Goal: Information Seeking & Learning: Learn about a topic

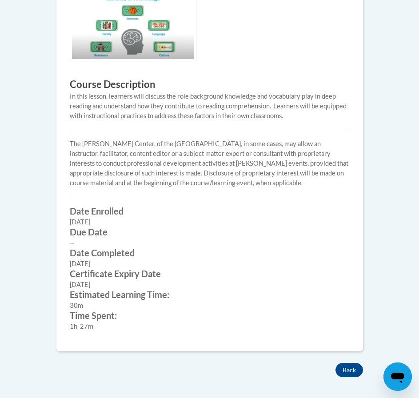
scroll to position [488, 0]
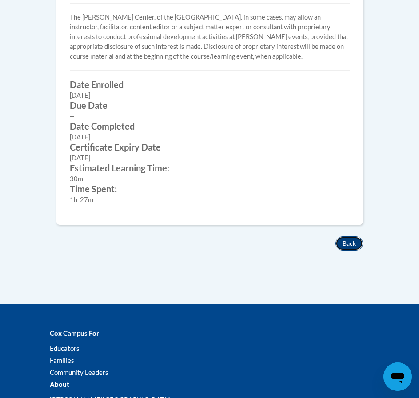
click at [349, 247] on button "Back" at bounding box center [349, 243] width 28 height 14
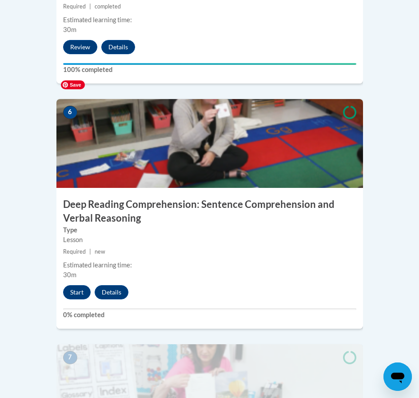
scroll to position [1465, 0]
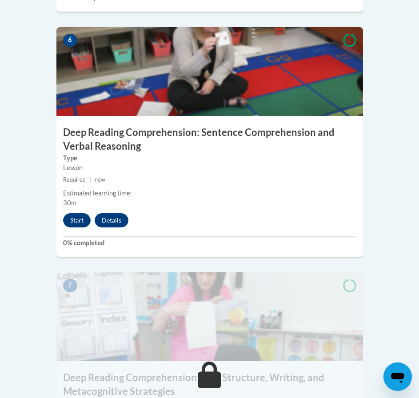
click at [83, 204] on div "6 Deep Reading Comprehension: Sentence Comprehension and Verbal Reasoning Type …" at bounding box center [209, 142] width 306 height 230
click at [80, 213] on button "Start" at bounding box center [77, 220] width 28 height 14
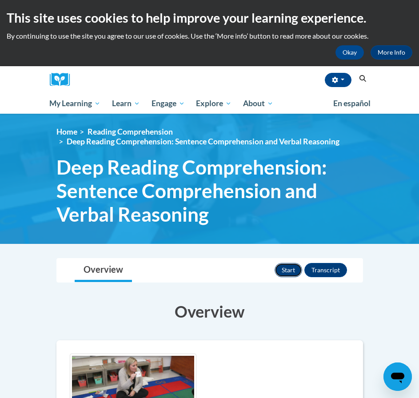
click at [294, 263] on button "Start" at bounding box center [288, 270] width 28 height 14
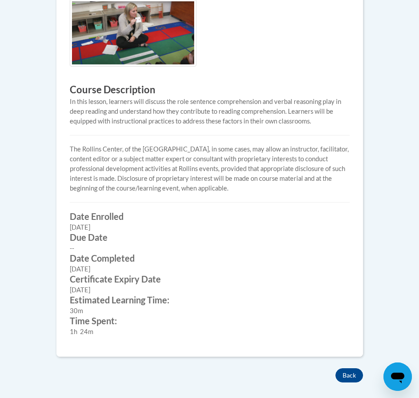
scroll to position [533, 0]
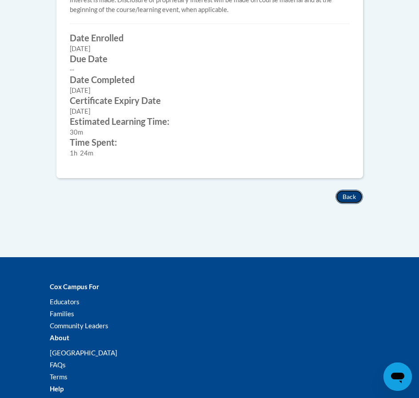
click at [345, 199] on button "Back" at bounding box center [349, 197] width 28 height 14
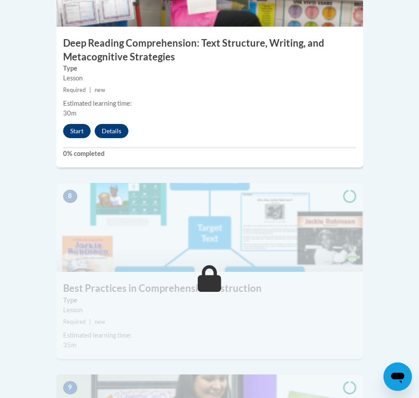
scroll to position [1776, 0]
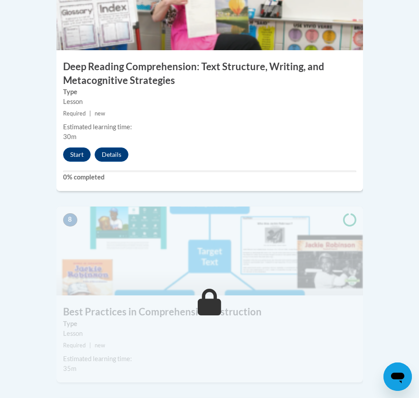
click at [71, 120] on div "7 Deep Reading Comprehension: Text Structure, Writing, and Metacognitive Strate…" at bounding box center [209, 76] width 306 height 230
click at [74, 147] on button "Start" at bounding box center [77, 154] width 28 height 14
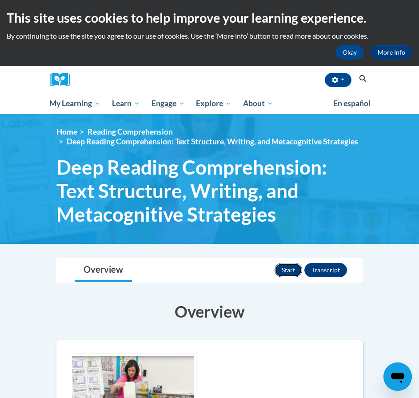
click at [292, 273] on button "Start" at bounding box center [288, 270] width 28 height 14
